Goal: Check status

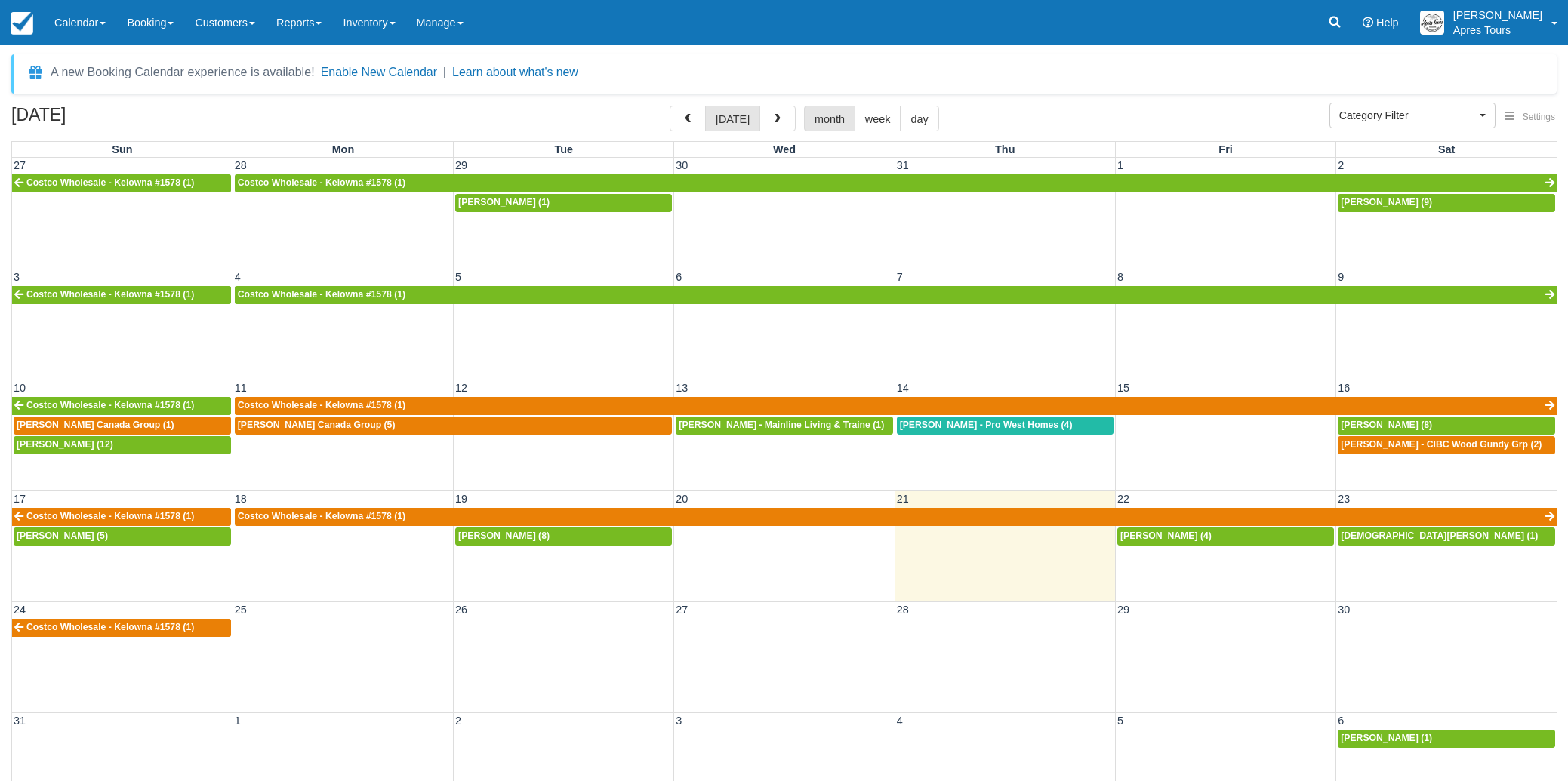
select select
click at [32, 23] on img at bounding box center [22, 23] width 23 height 23
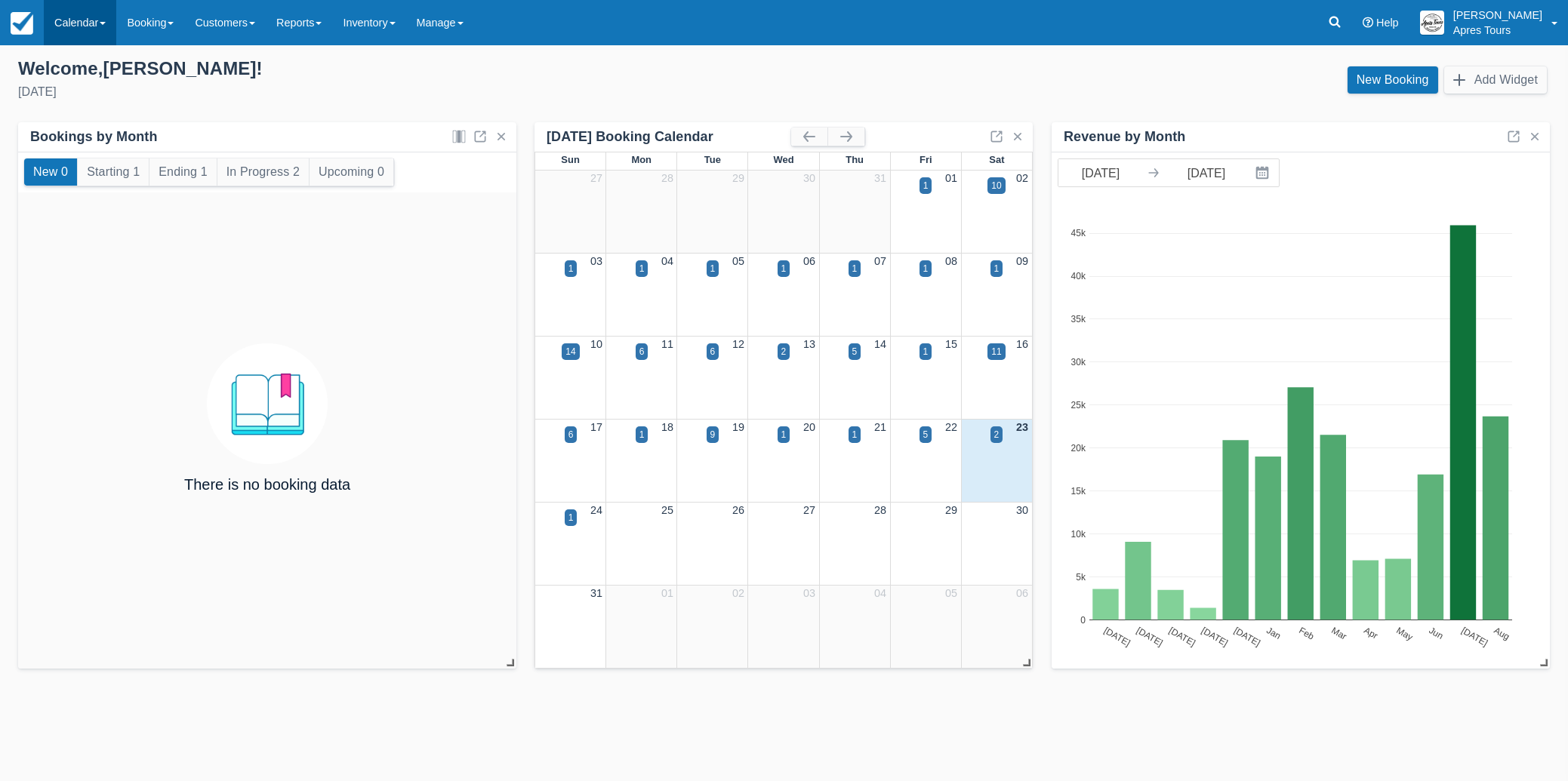
click at [89, 27] on link "Calendar" at bounding box center [80, 23] width 72 height 45
click at [92, 150] on link "Month" at bounding box center [104, 142] width 119 height 31
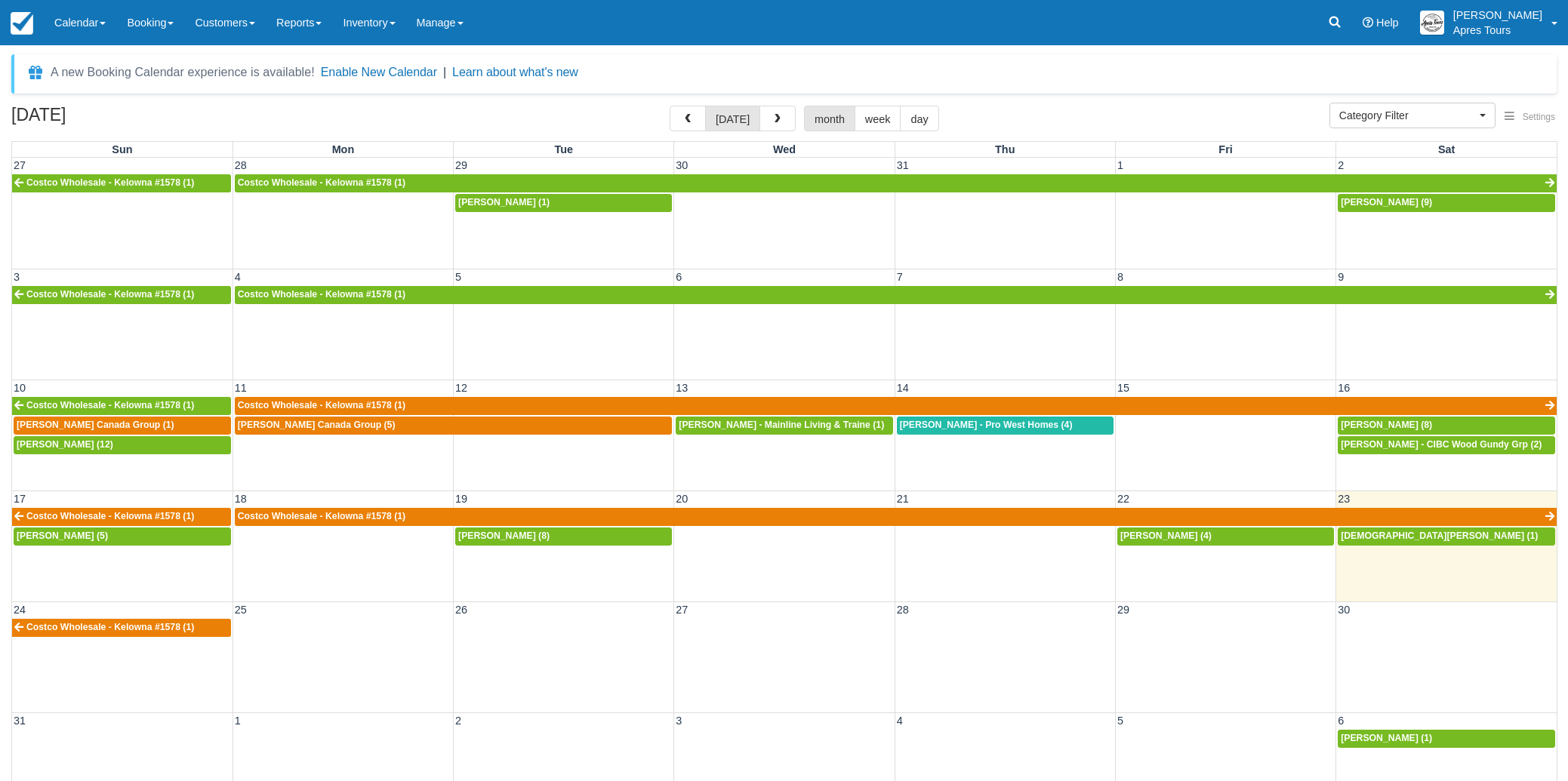
select select
click at [1483, 449] on span "Loughren, Lorraine - CIBC Wood Gundy Grp (2)" at bounding box center [1441, 444] width 201 height 10
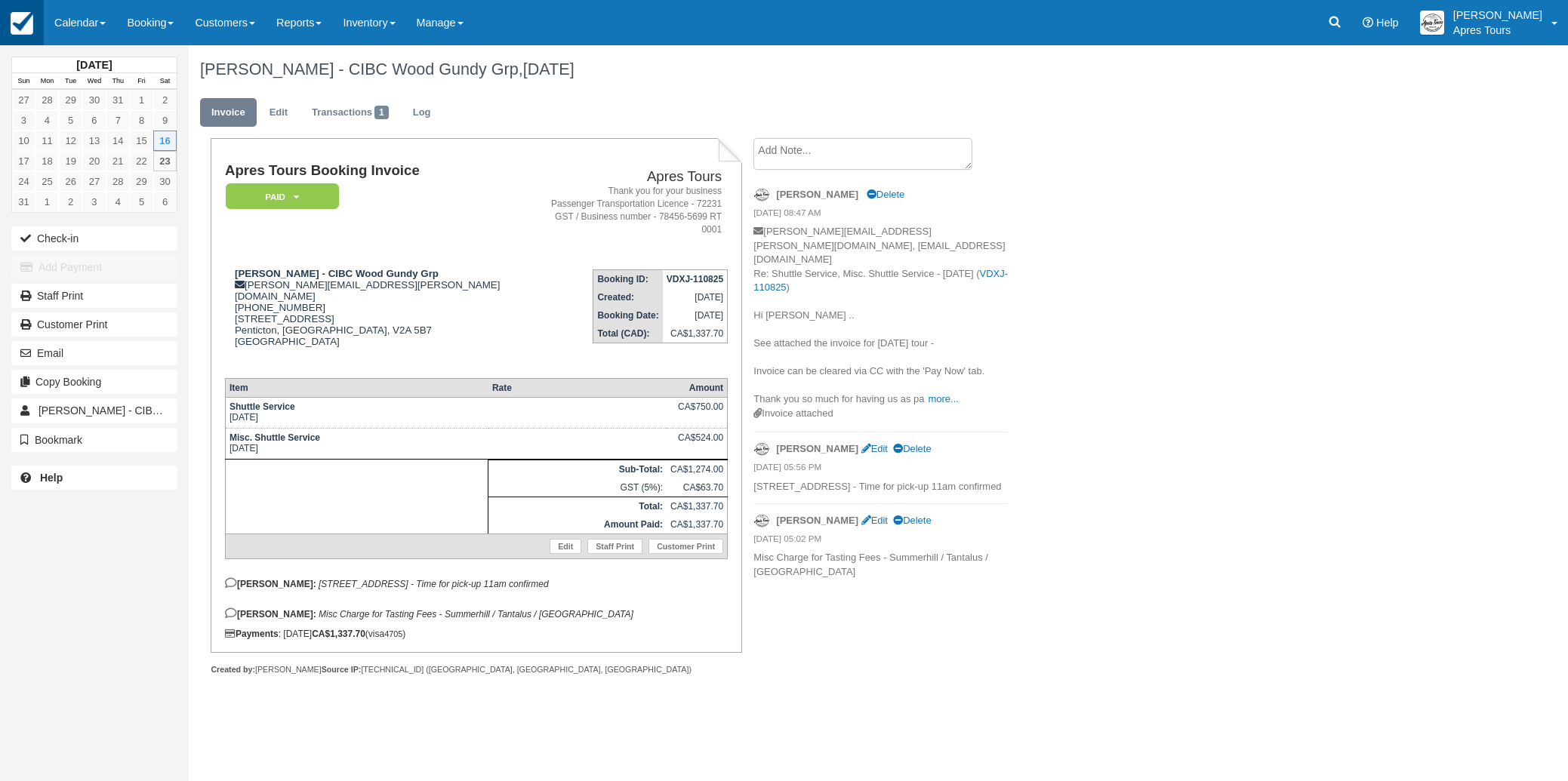
click at [14, 16] on img at bounding box center [22, 23] width 23 height 23
